Goal: Information Seeking & Learning: Learn about a topic

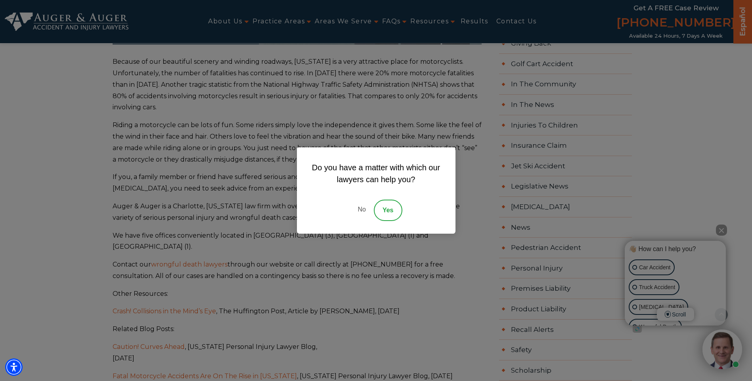
scroll to position [793, 0]
click at [356, 214] on link "No" at bounding box center [362, 210] width 24 height 21
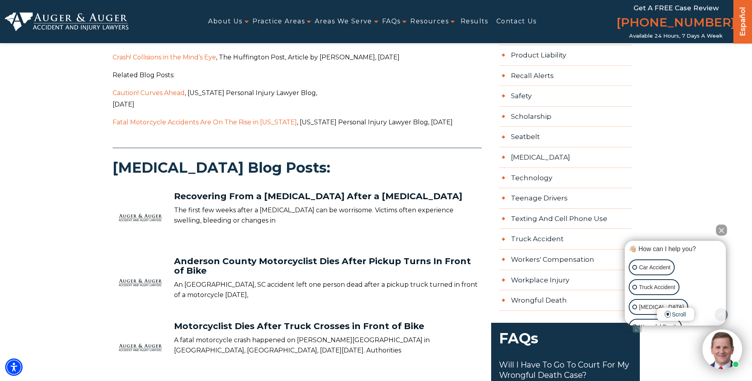
scroll to position [1031, 0]
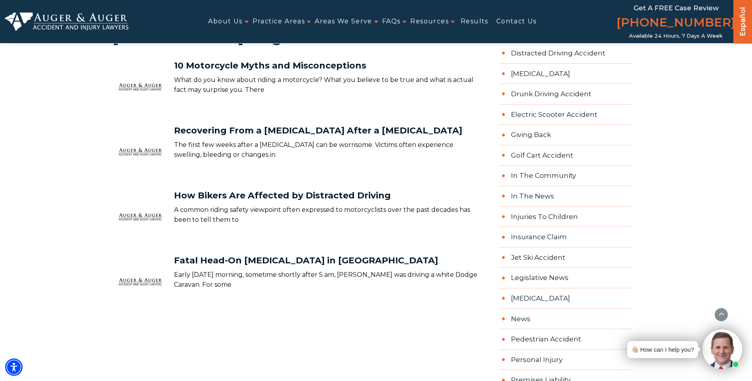
scroll to position [714, 0]
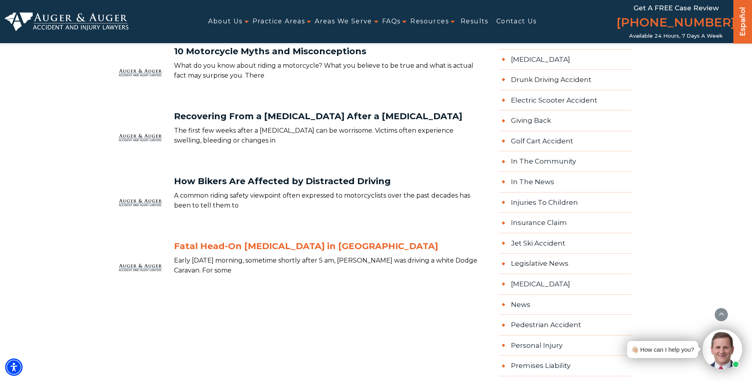
click at [211, 248] on link "Fatal Head-On [MEDICAL_DATA] in [GEOGRAPHIC_DATA]" at bounding box center [306, 246] width 264 height 11
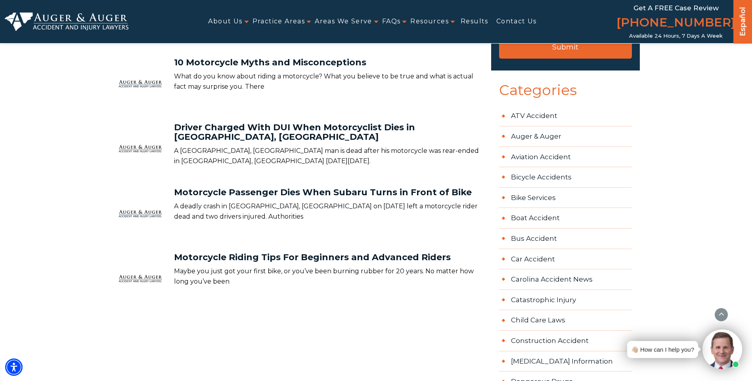
scroll to position [317, 0]
